Goal: Task Accomplishment & Management: Complete application form

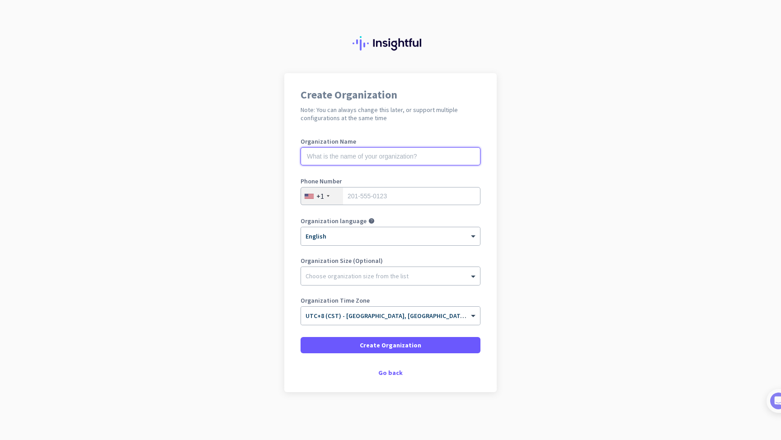
click at [378, 153] on input "text" at bounding box center [391, 156] width 180 height 18
type input "MeetChances"
click at [329, 195] on div "+1" at bounding box center [322, 196] width 42 height 17
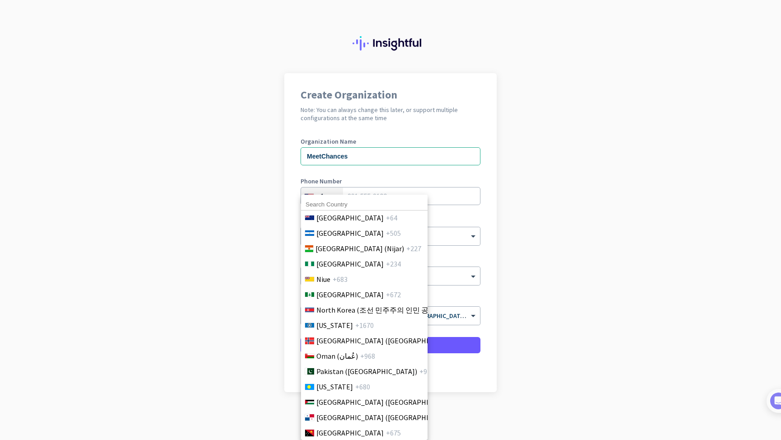
scroll to position [2438, 0]
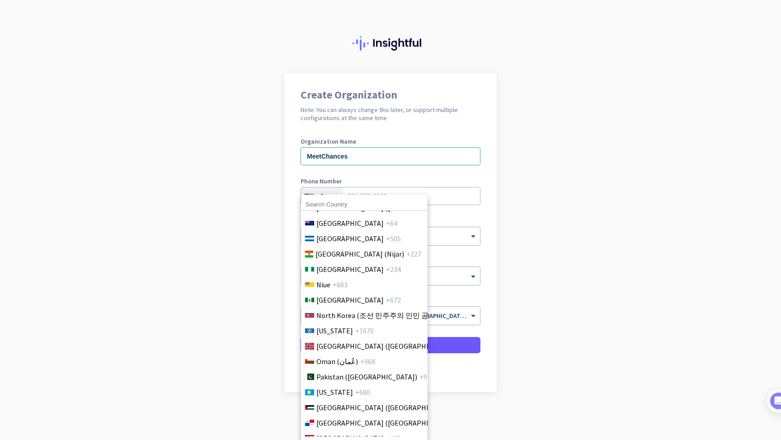
click at [329, 192] on div at bounding box center [390, 220] width 781 height 440
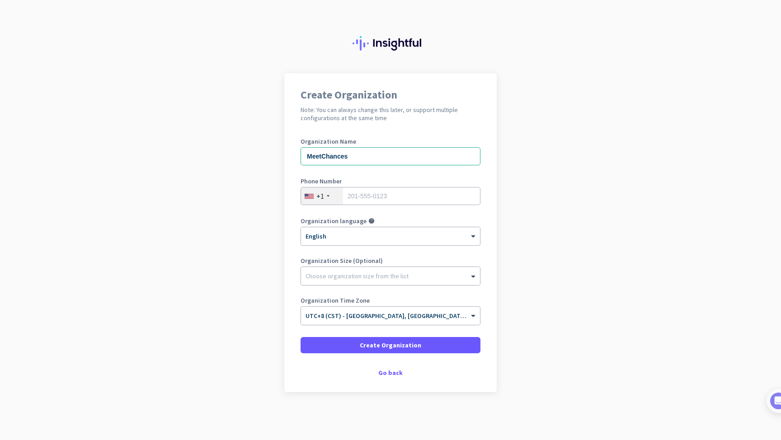
click at [327, 196] on div at bounding box center [328, 196] width 3 height 2
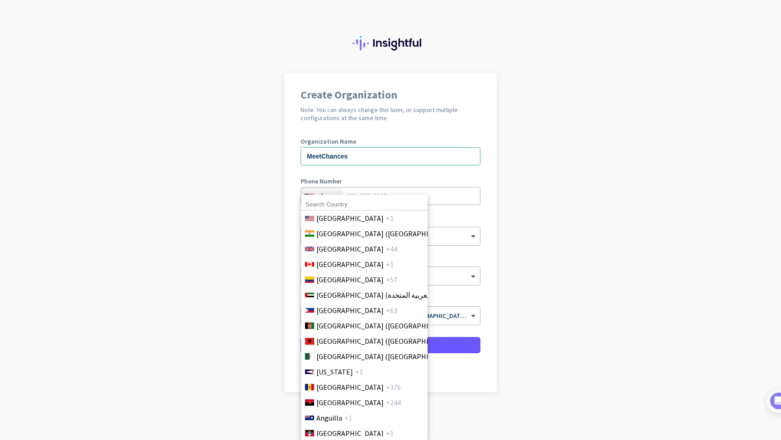
click at [328, 203] on input at bounding box center [364, 205] width 127 height 12
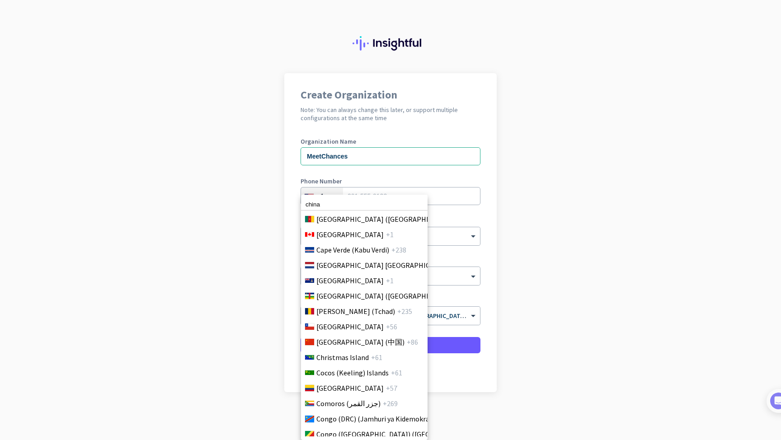
scroll to position [663, 0]
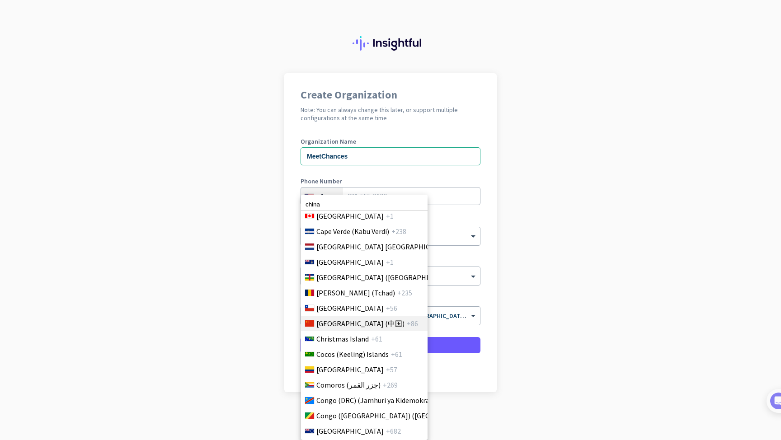
type input "china"
click at [342, 328] on span "China (中国)" at bounding box center [360, 323] width 88 height 11
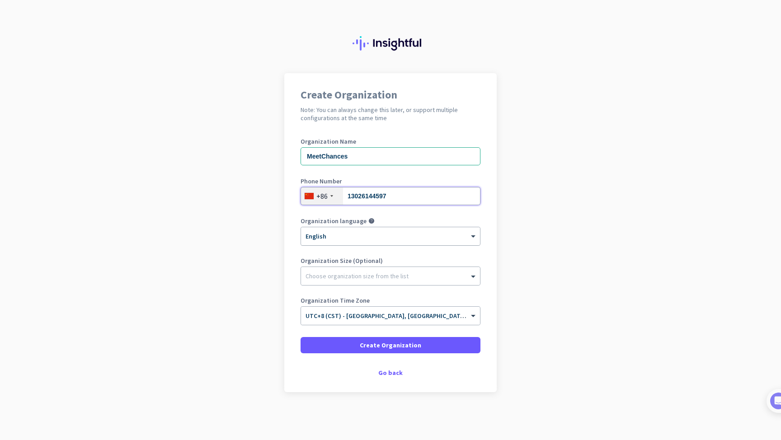
type input "13026144597"
click at [373, 239] on div "× English" at bounding box center [385, 237] width 168 height 8
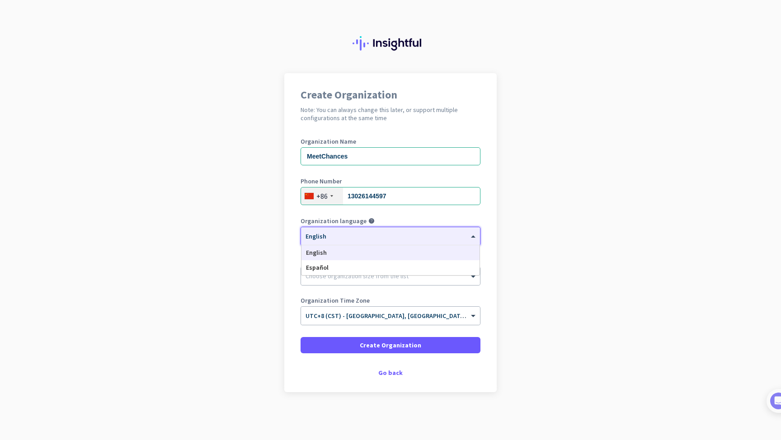
click at [347, 251] on div "English" at bounding box center [390, 252] width 178 height 15
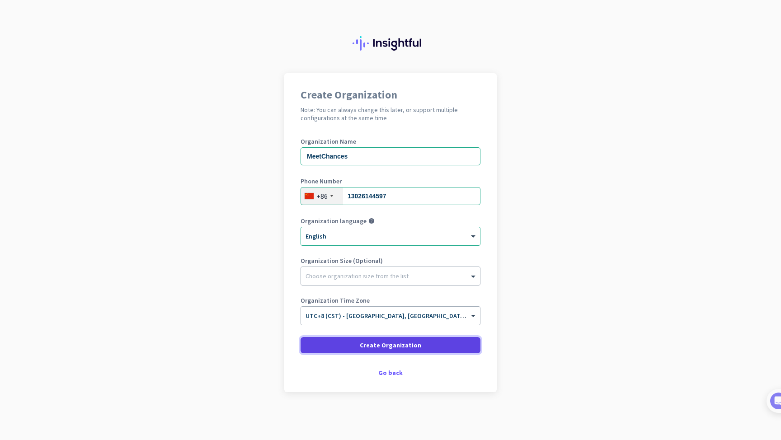
click at [350, 347] on span at bounding box center [391, 345] width 180 height 22
click at [334, 351] on span at bounding box center [391, 345] width 180 height 22
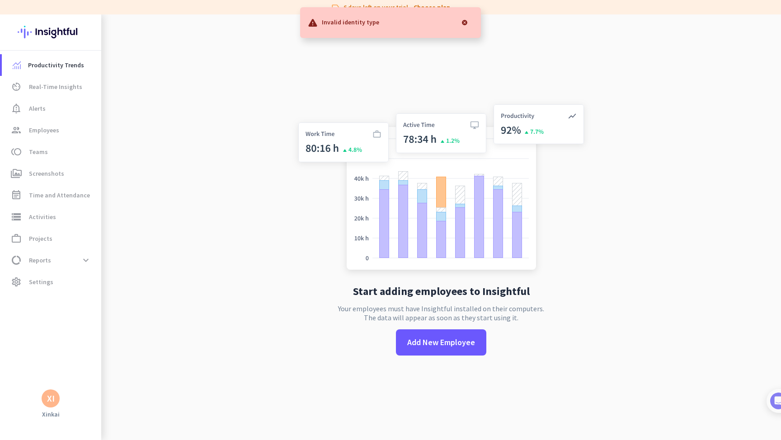
click at [409, 75] on div "Start adding employees to Insightful Your employees must have Insightful instal…" at bounding box center [441, 234] width 299 height 440
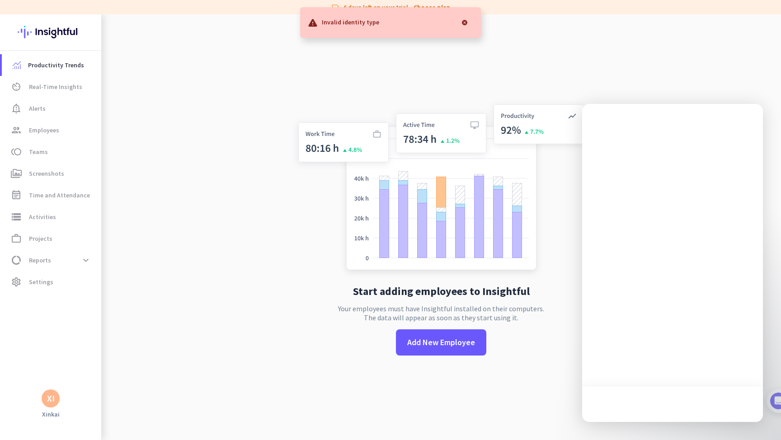
click at [466, 22] on div at bounding box center [465, 23] width 18 height 18
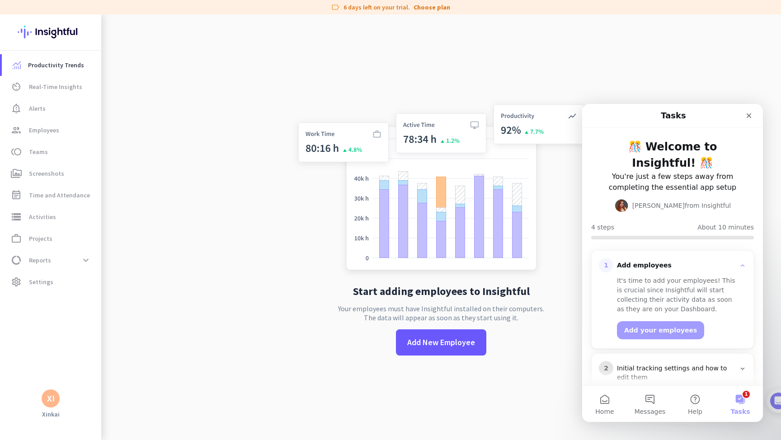
scroll to position [70, 0]
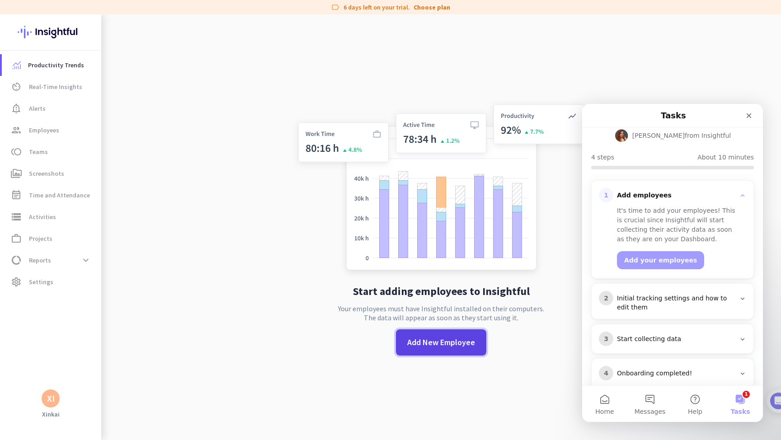
click at [438, 350] on span at bounding box center [441, 343] width 90 height 22
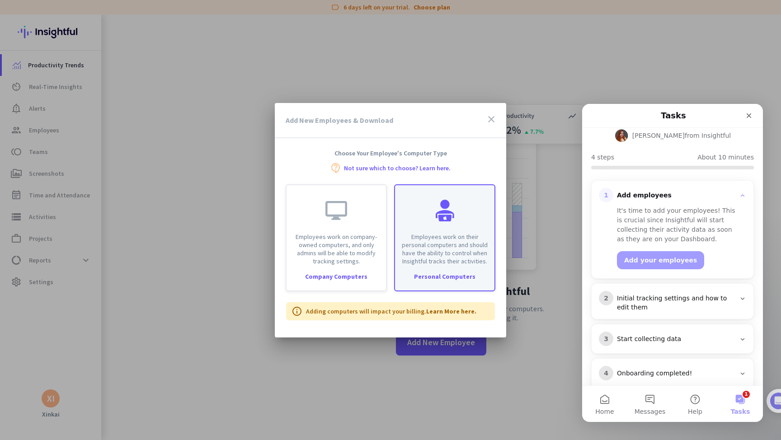
click at [459, 265] on p "Employees work on their personal computers and should have the ability to contr…" at bounding box center [444, 249] width 89 height 33
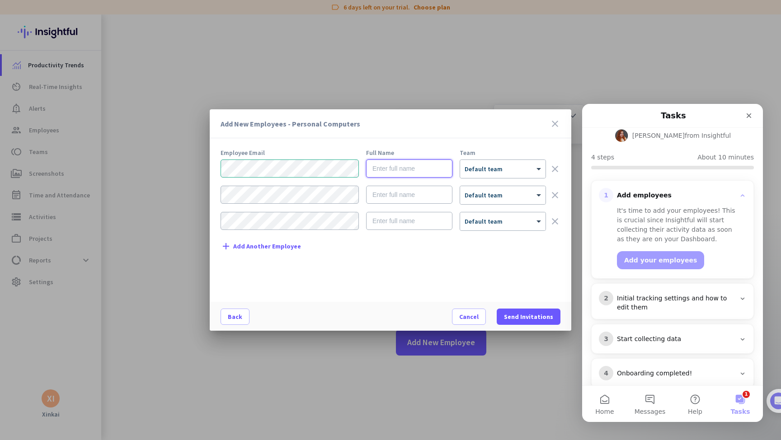
click at [410, 169] on input "text" at bounding box center [409, 169] width 86 height 18
type input "Xinkai"
click at [533, 316] on span "Send Invitations" at bounding box center [528, 316] width 49 height 9
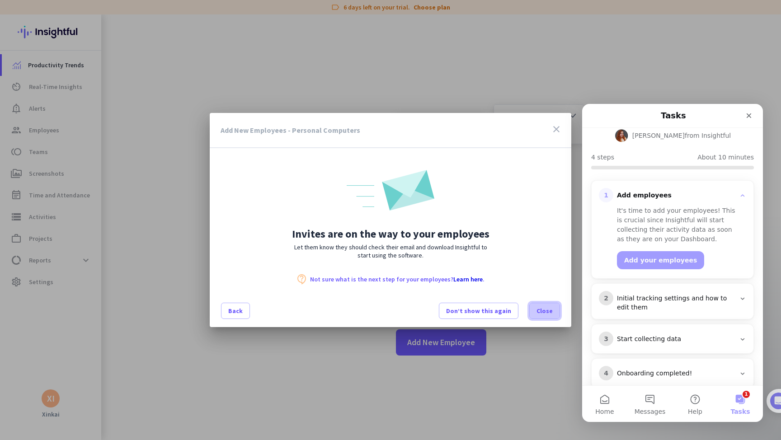
click at [546, 308] on span "Close" at bounding box center [545, 310] width 16 height 9
